Goal: Task Accomplishment & Management: Complete application form

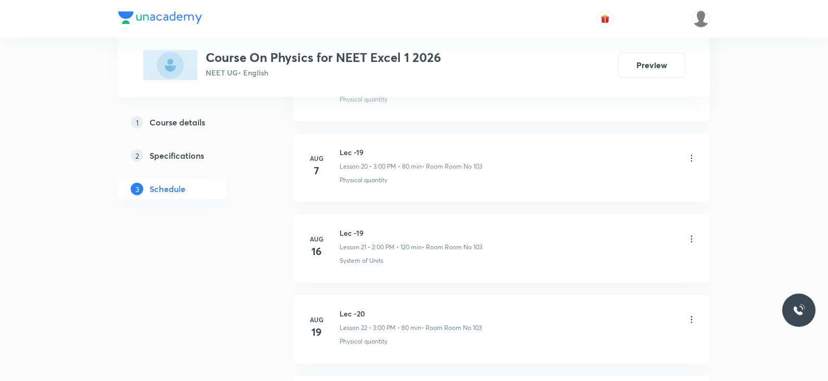
scroll to position [2150, 0]
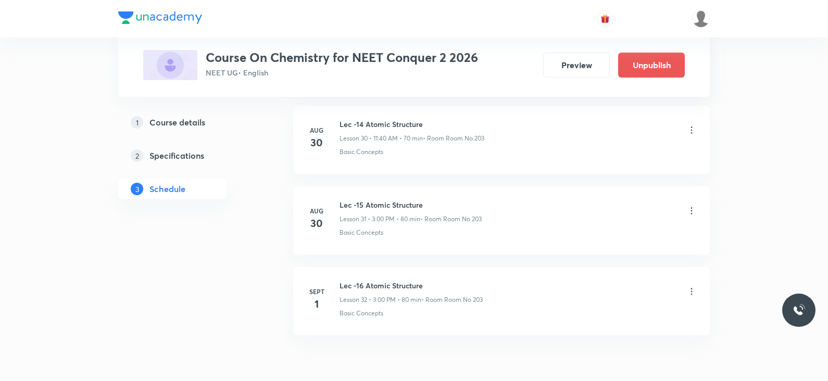
scroll to position [3097, 0]
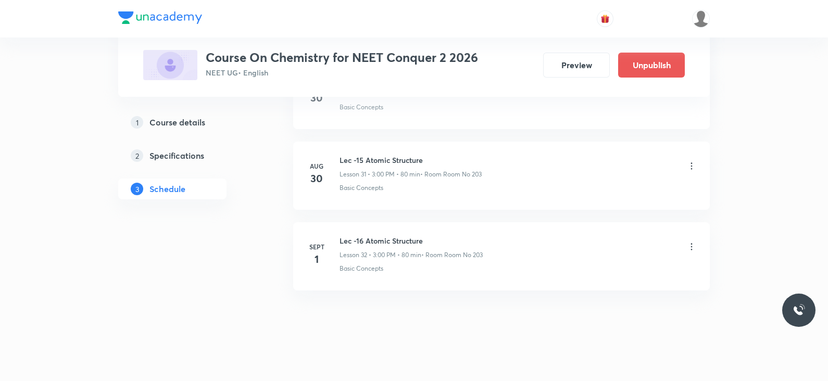
click at [372, 235] on h6 "Lec -16 Atomic Structure" at bounding box center [411, 240] width 143 height 11
copy h6 "Lec -16 Atomic Structure"
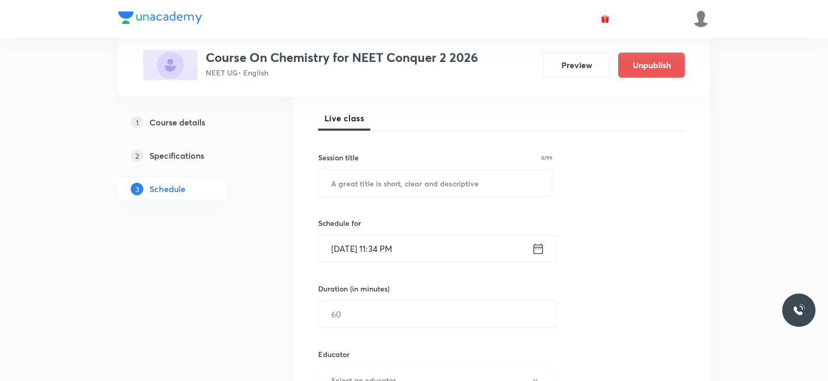
scroll to position [0, 0]
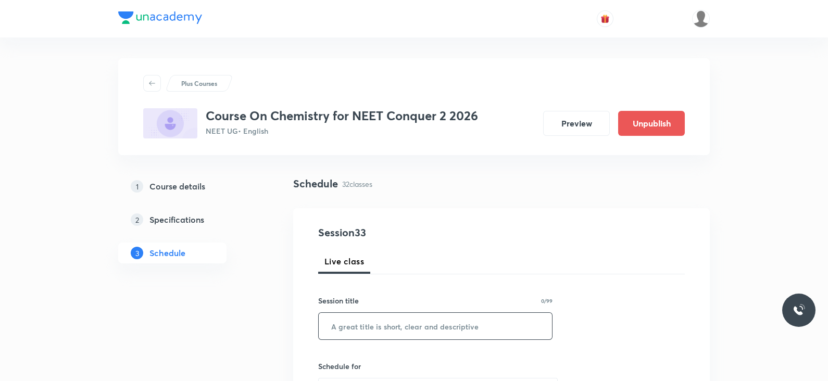
click at [376, 331] on input "text" at bounding box center [435, 326] width 233 height 27
paste input "Lec -16 Atomic Structure"
click at [357, 318] on input "Lec -16 Atomic Structure" at bounding box center [435, 326] width 233 height 27
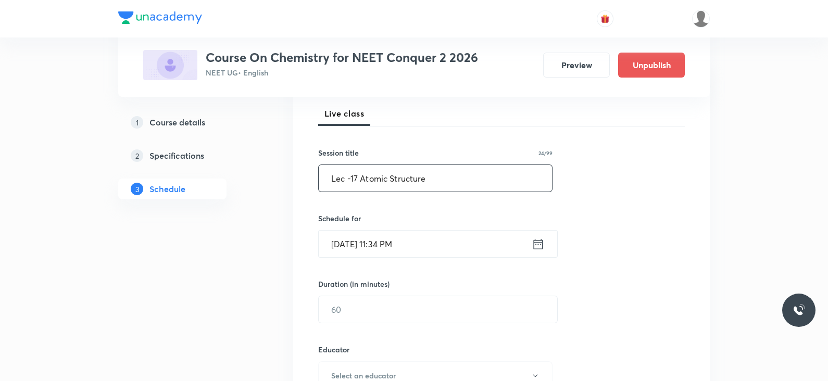
scroll to position [150, 0]
type input "Lec -17 Atomic Structure"
click at [537, 243] on icon at bounding box center [538, 242] width 13 height 15
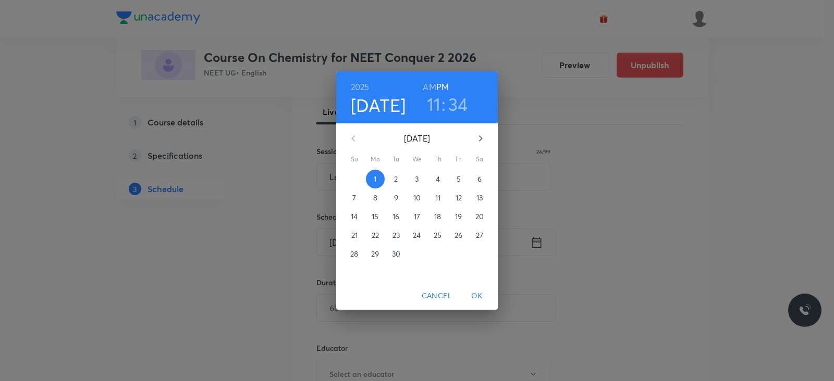
click at [399, 181] on span "2" at bounding box center [396, 179] width 19 height 10
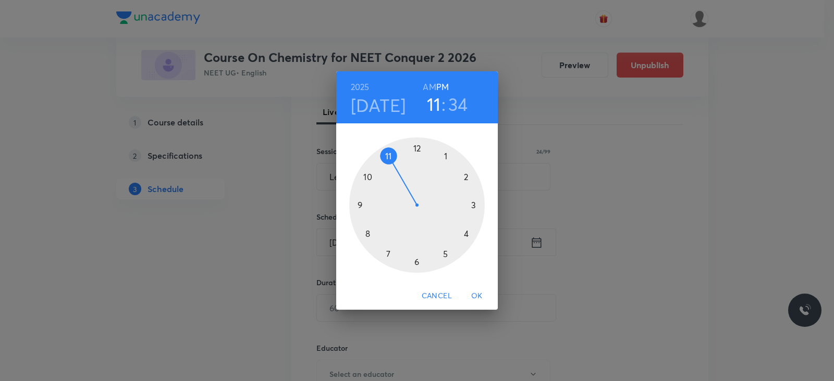
click at [433, 86] on h6 "AM" at bounding box center [429, 87] width 13 height 15
click at [367, 176] on div at bounding box center [416, 205] width 135 height 135
click at [466, 175] on div at bounding box center [416, 205] width 135 height 135
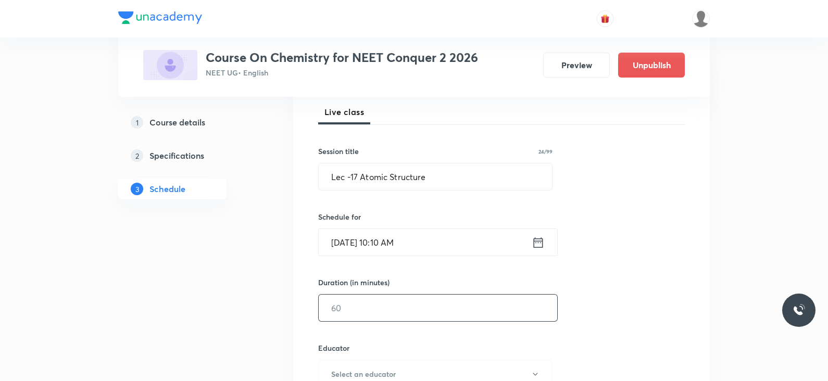
click at [370, 308] on input "text" at bounding box center [438, 308] width 239 height 27
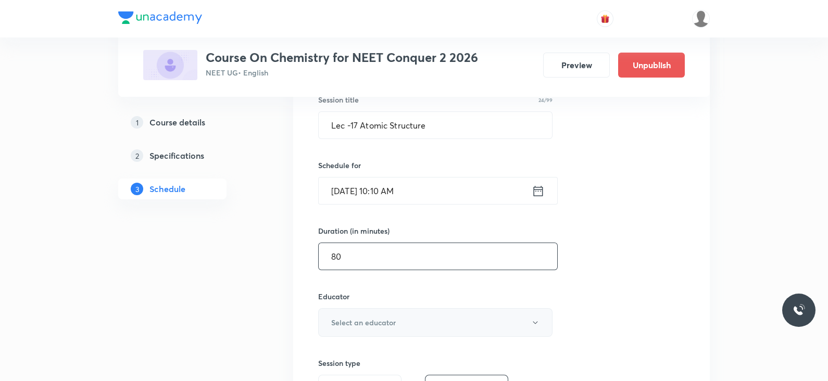
type input "80"
click at [360, 334] on button "Select an educator" at bounding box center [435, 322] width 234 height 29
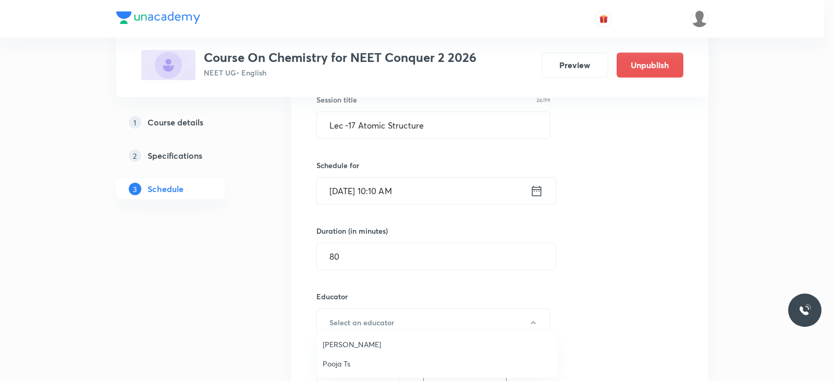
click at [347, 356] on li "Pooja Ts" at bounding box center [436, 363] width 241 height 19
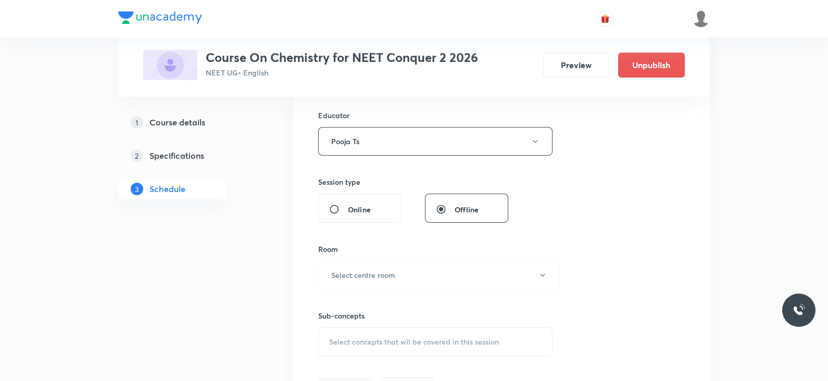
scroll to position [384, 0]
click at [376, 273] on h6 "Select centre room" at bounding box center [363, 273] width 64 height 11
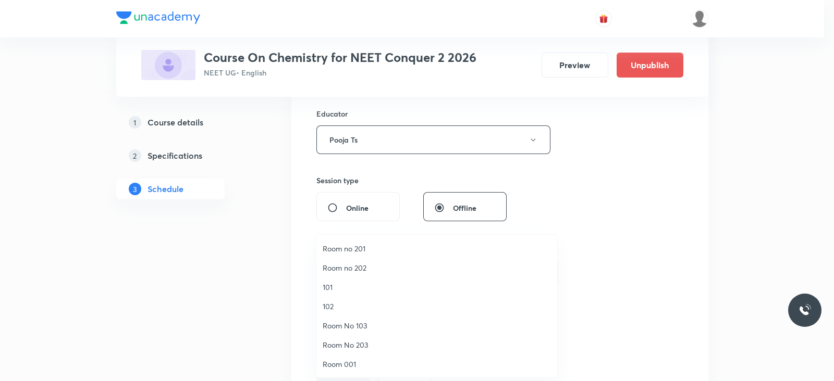
click at [353, 344] on span "Room No 203" at bounding box center [436, 345] width 228 height 11
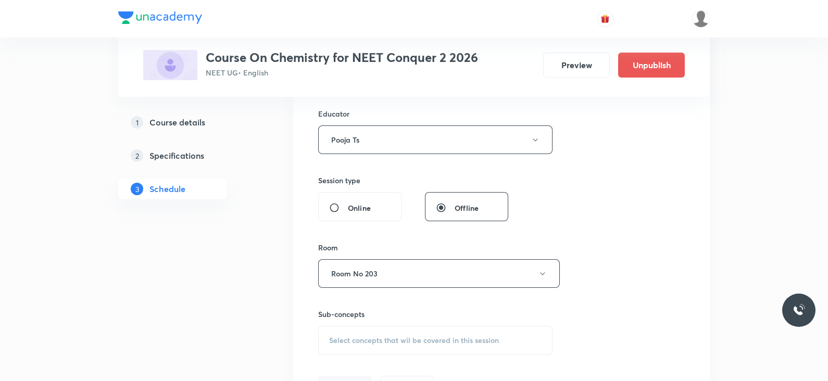
click at [404, 337] on span "Select concepts that wil be covered in this session" at bounding box center [414, 341] width 170 height 8
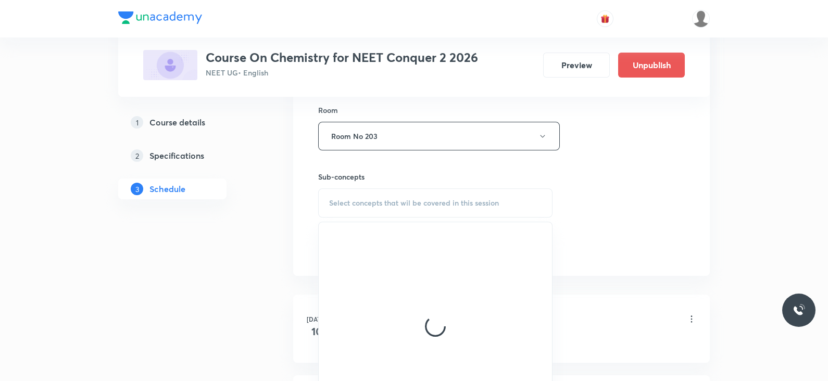
scroll to position [523, 0]
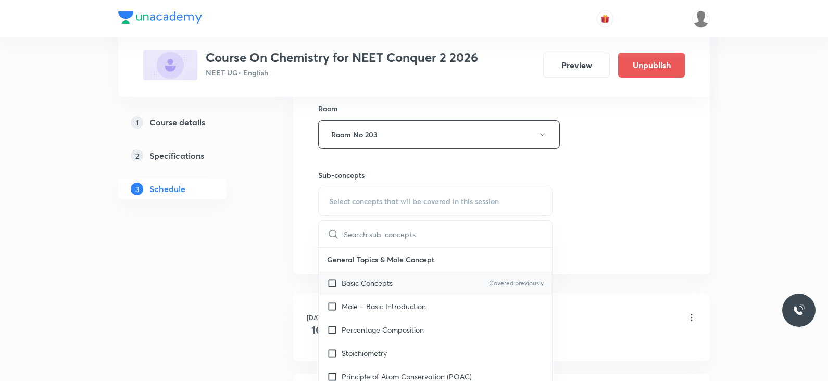
click at [406, 282] on div "Basic Concepts Covered previously" at bounding box center [435, 282] width 233 height 23
checkbox input "true"
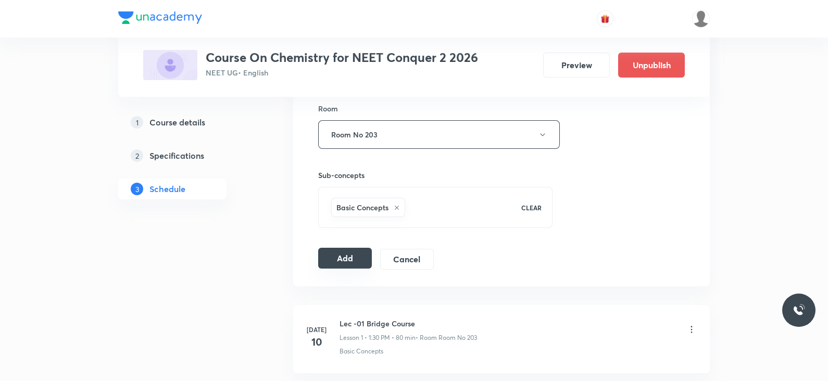
click at [342, 259] on button "Add" at bounding box center [345, 258] width 54 height 21
